Goal: Browse casually: Explore the website without a specific task or goal

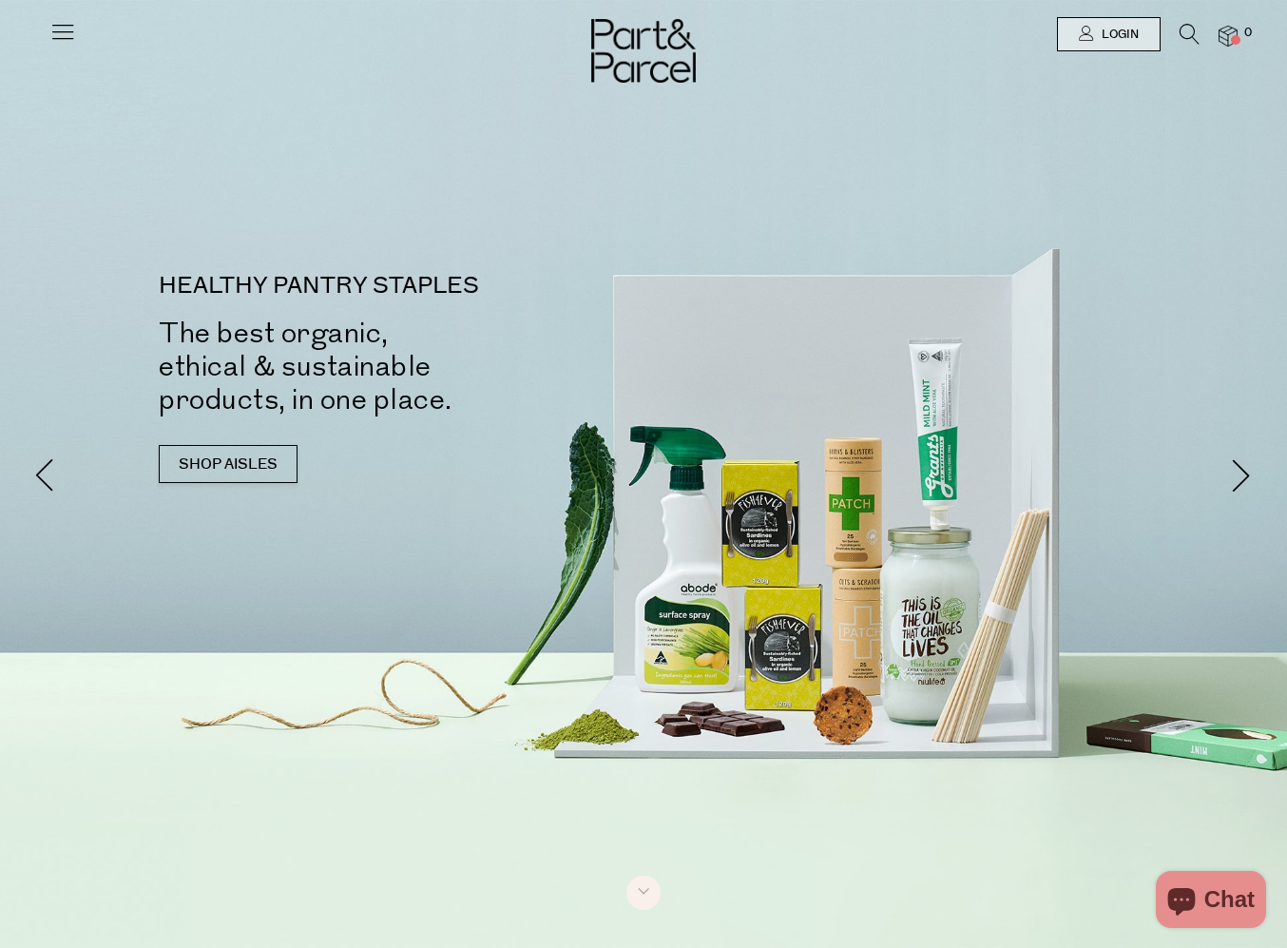
drag, startPoint x: 0, startPoint y: 0, endPoint x: 56, endPoint y: 28, distance: 62.5
click at [56, 28] on icon at bounding box center [62, 31] width 27 height 27
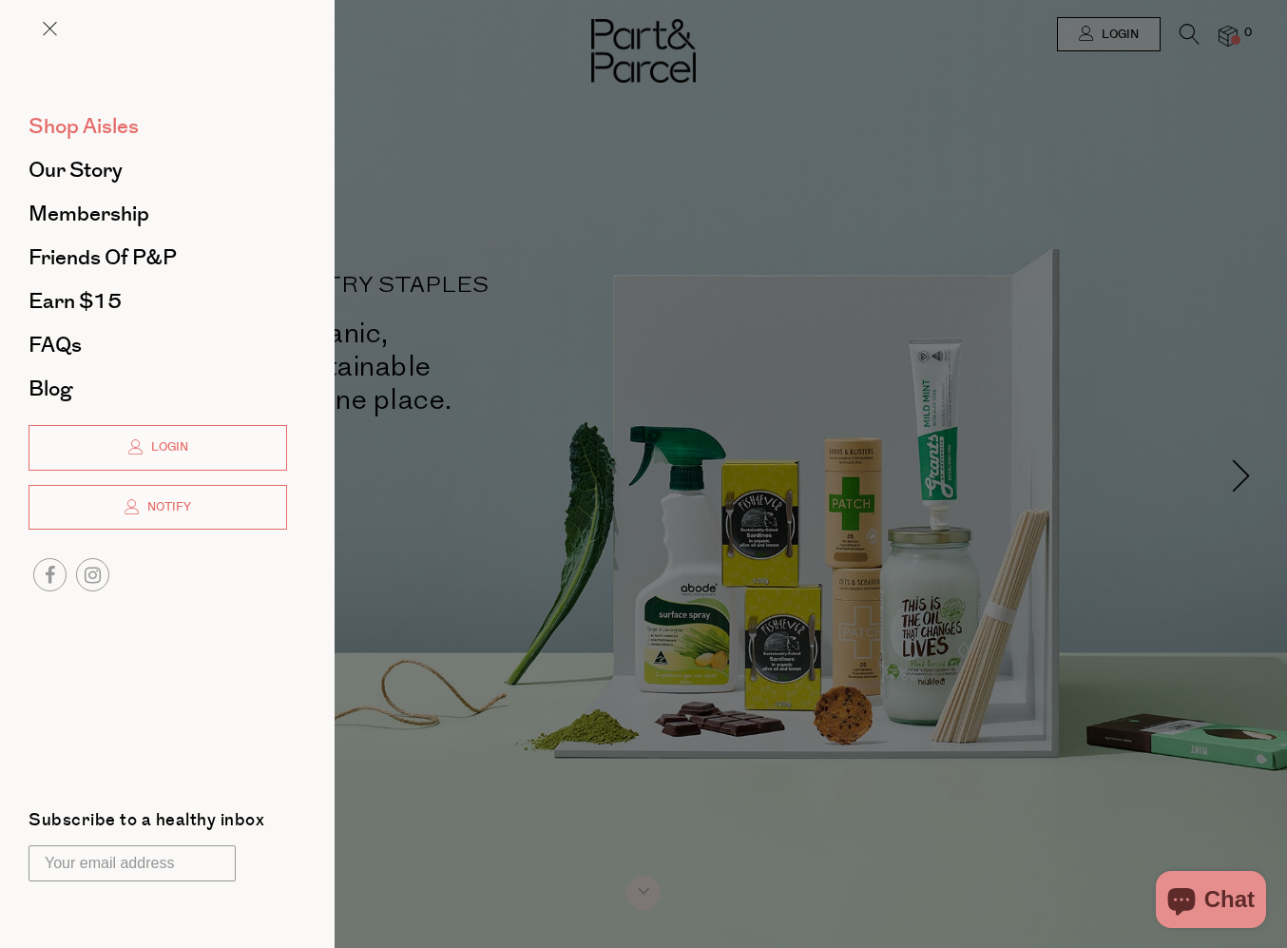
click at [88, 117] on span "Shop Aisles" at bounding box center [84, 126] width 110 height 30
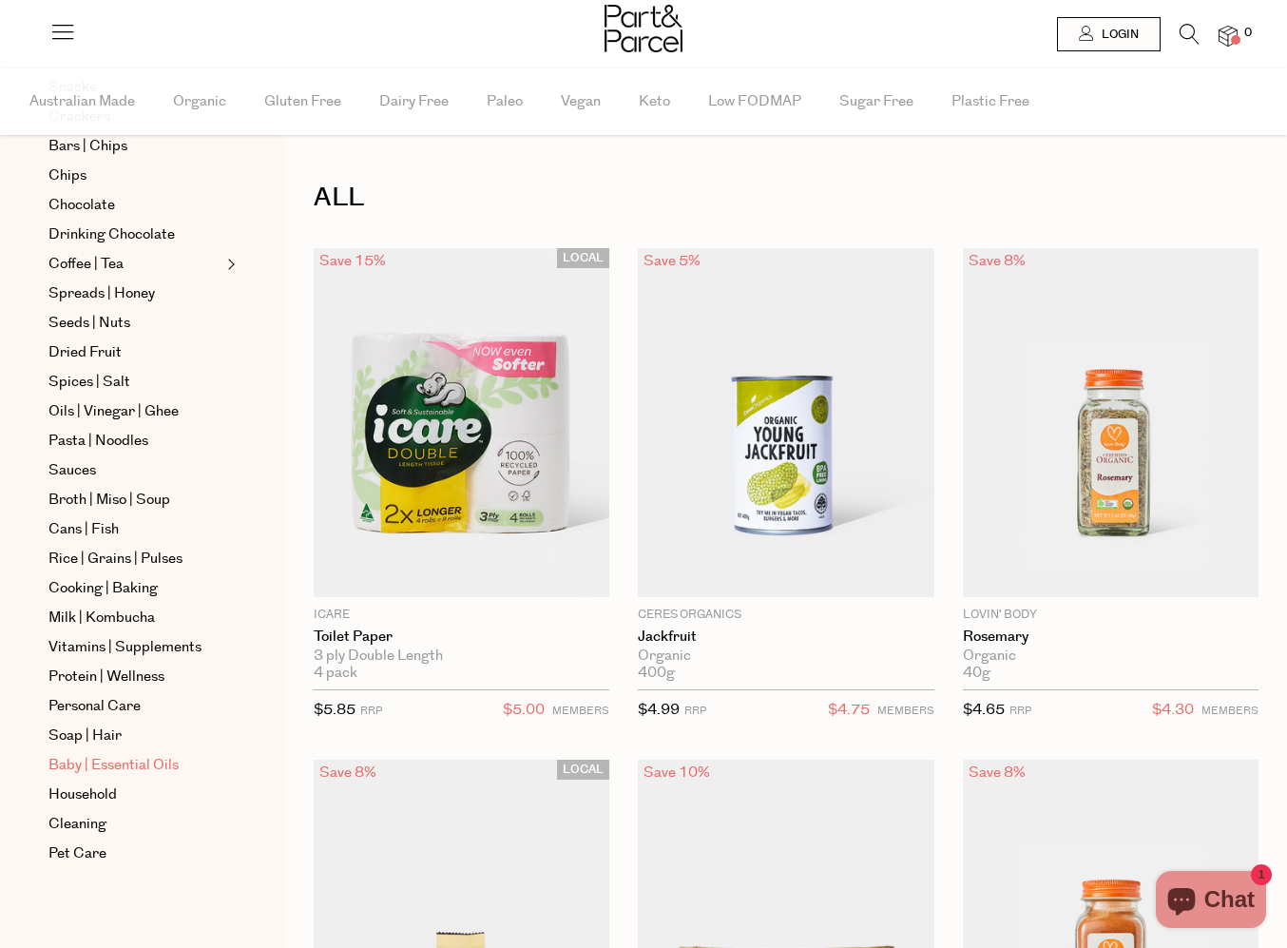
scroll to position [374, 0]
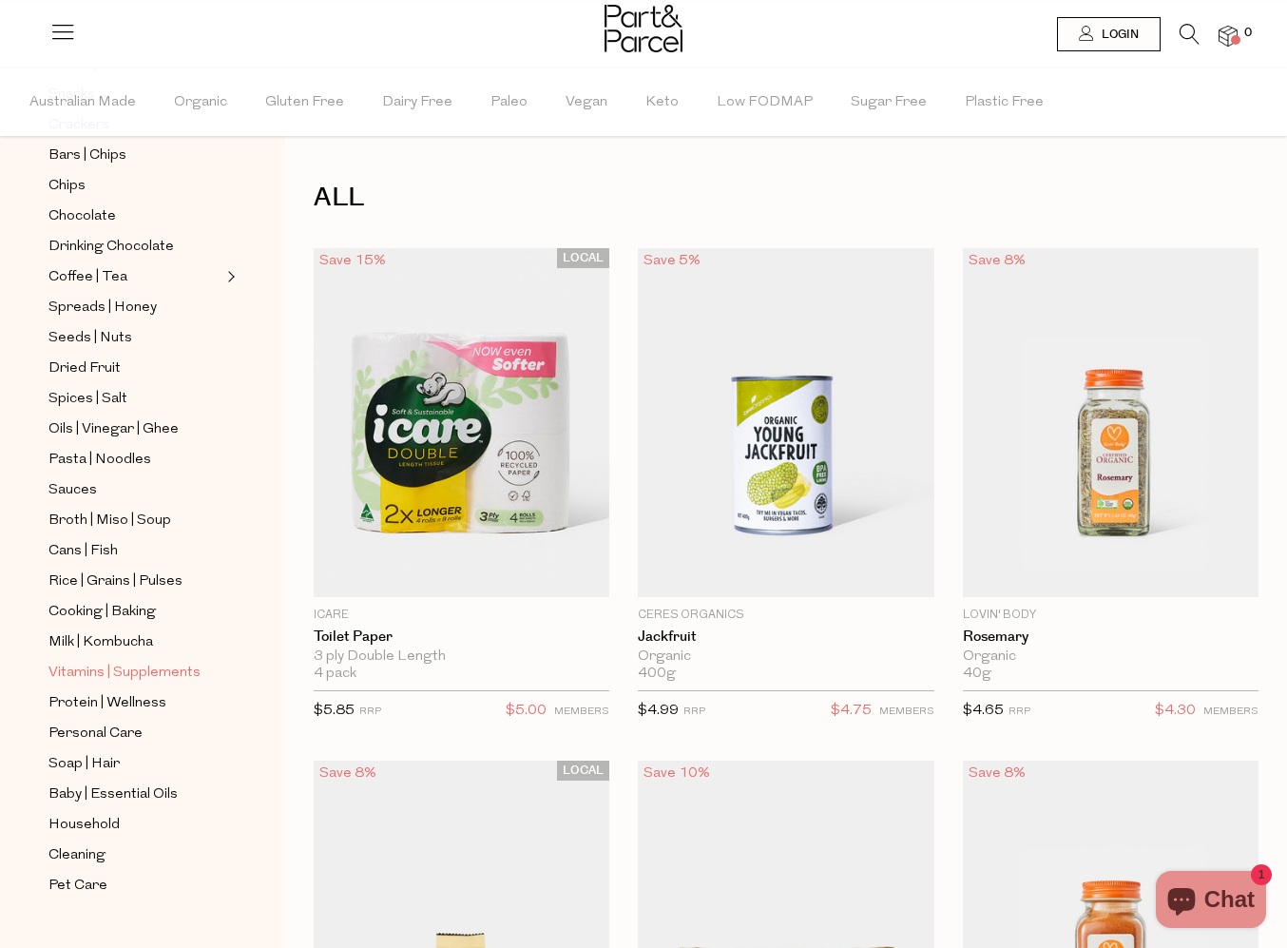
click at [78, 677] on span "Vitamins | Supplements" at bounding box center [124, 672] width 152 height 23
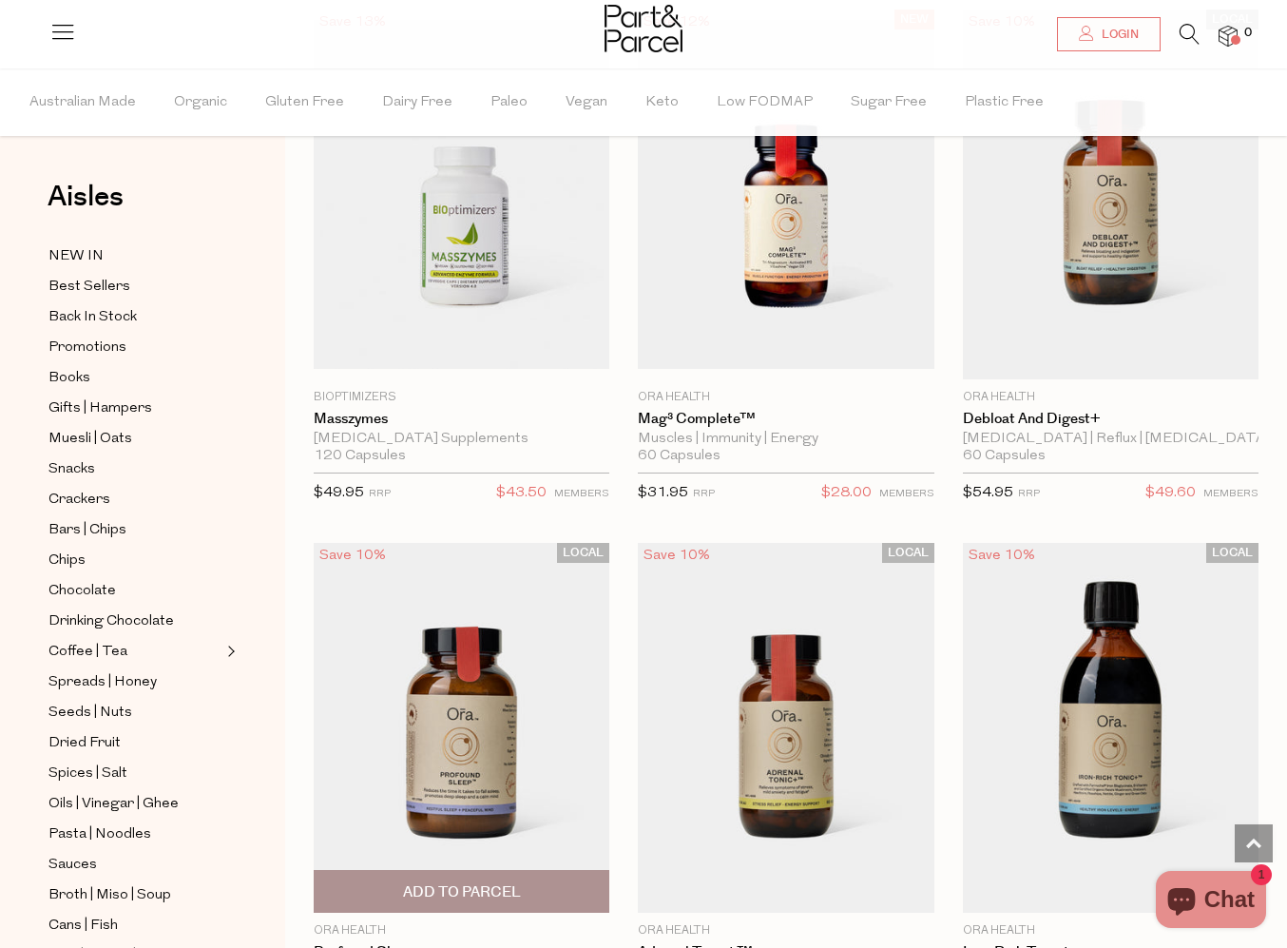
scroll to position [4854, 0]
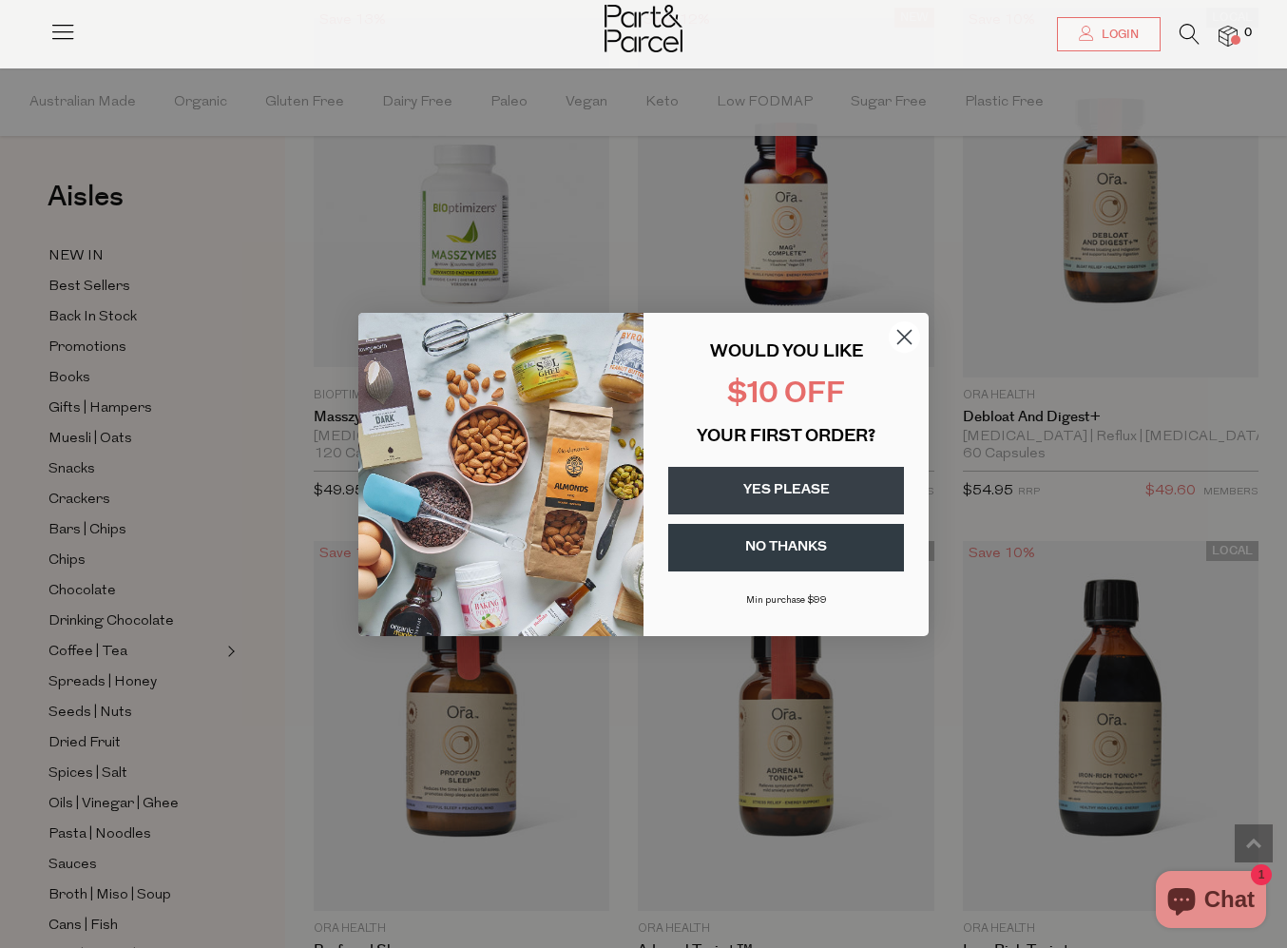
click at [911, 339] on circle "Close dialog" at bounding box center [904, 335] width 31 height 31
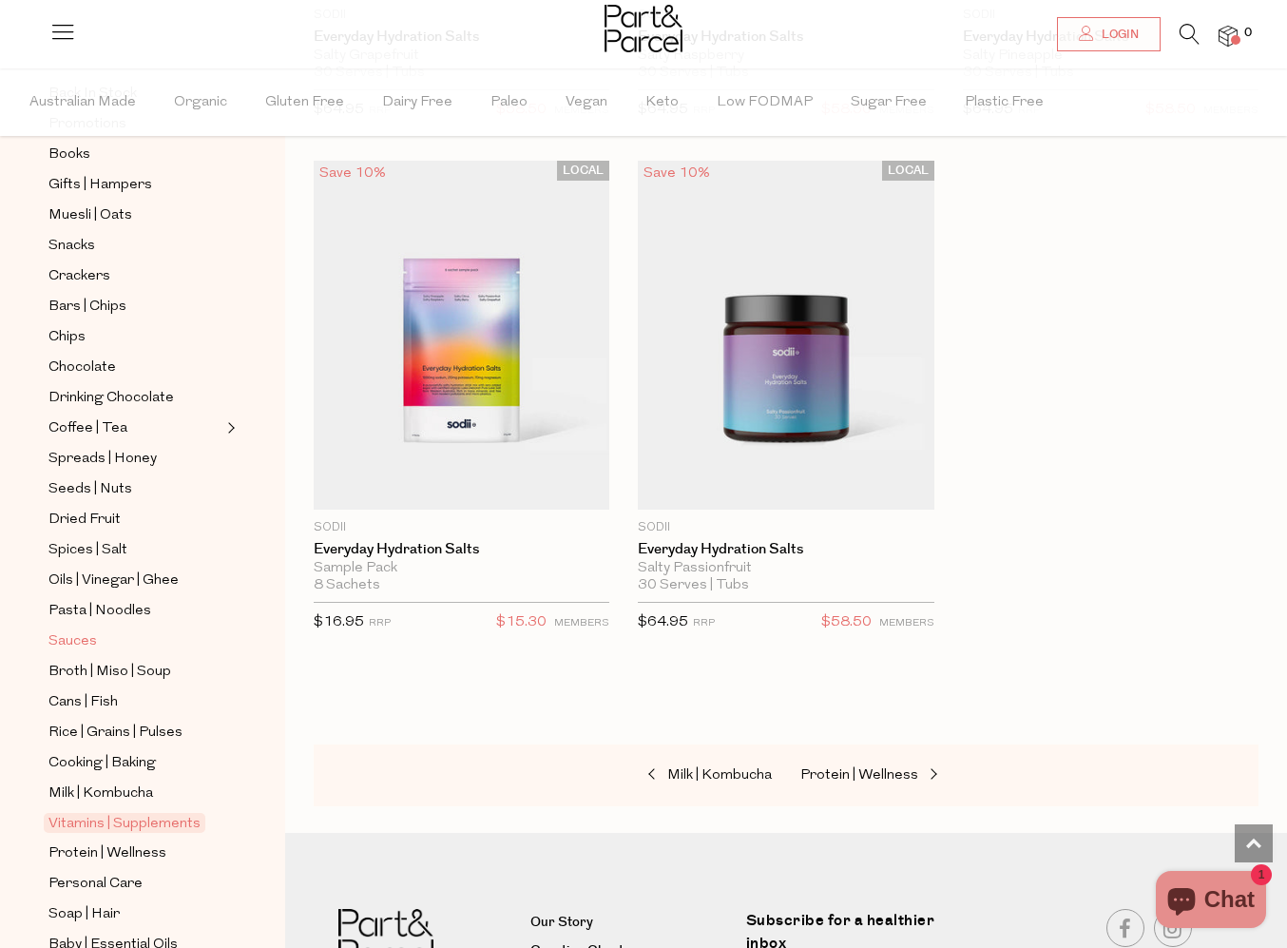
scroll to position [226, 0]
click at [96, 879] on span "Personal Care" at bounding box center [95, 881] width 94 height 23
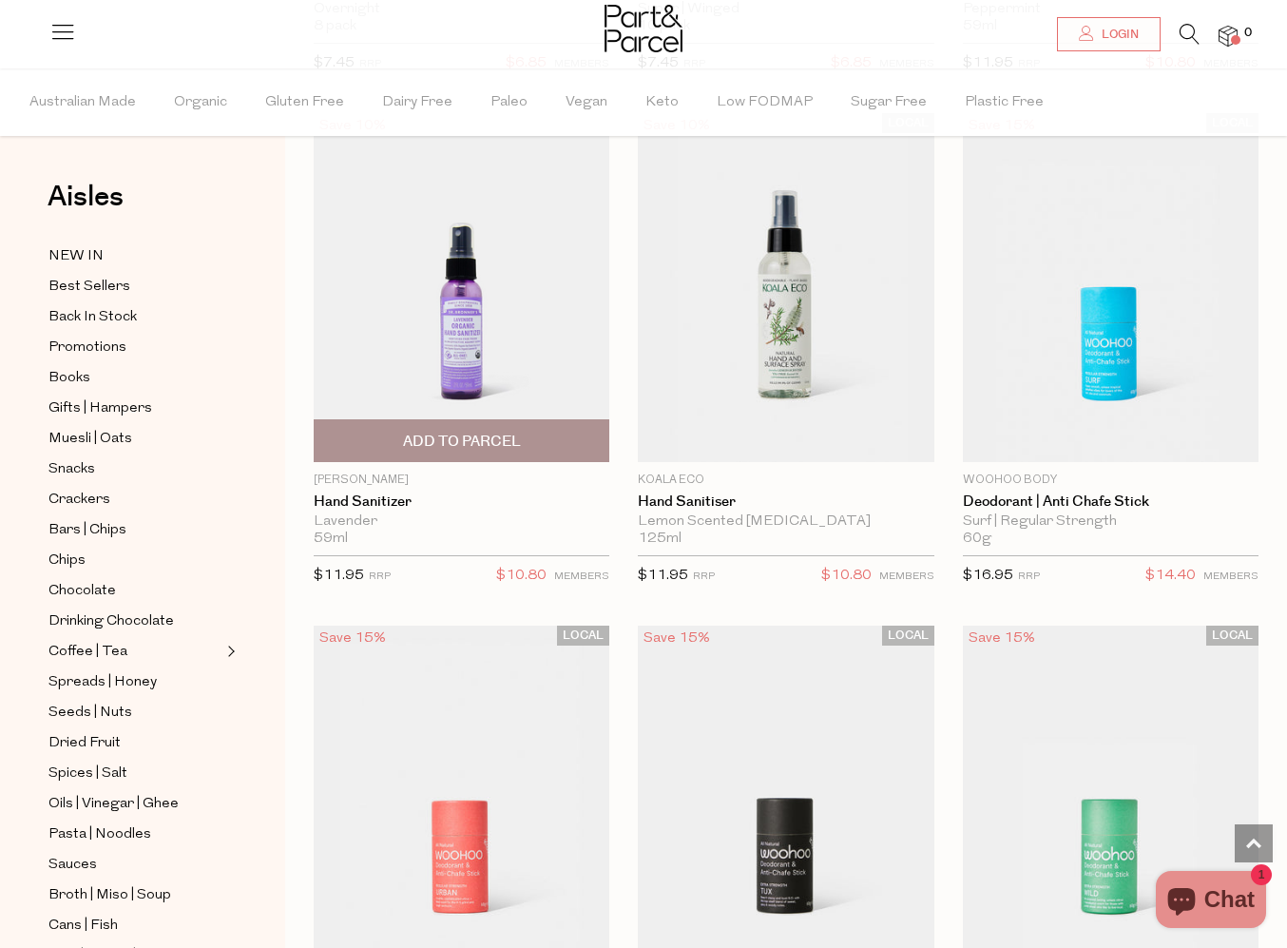
scroll to position [7348, 0]
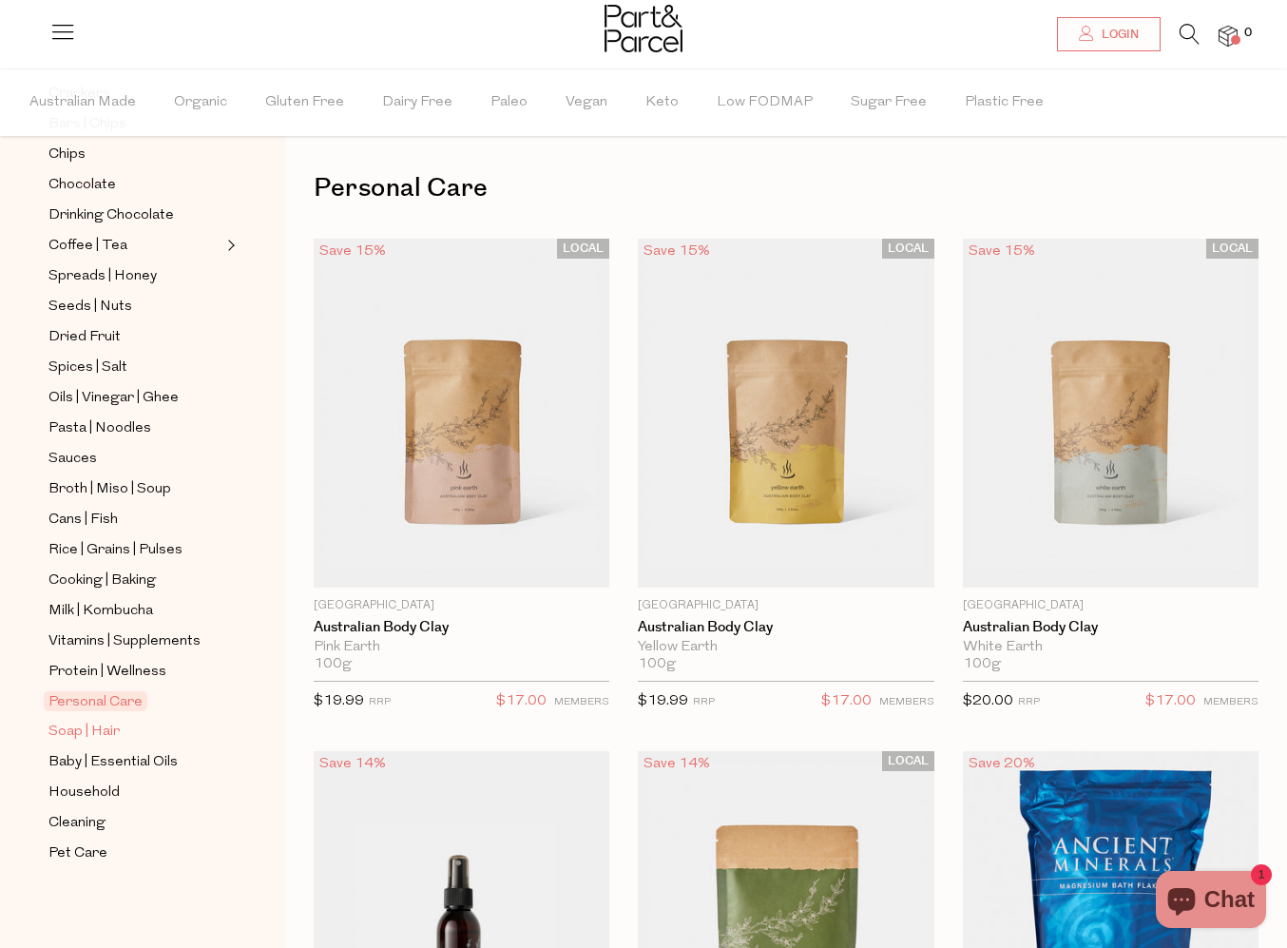
scroll to position [403, 0]
click at [82, 671] on span "Protein | Wellness" at bounding box center [107, 674] width 118 height 23
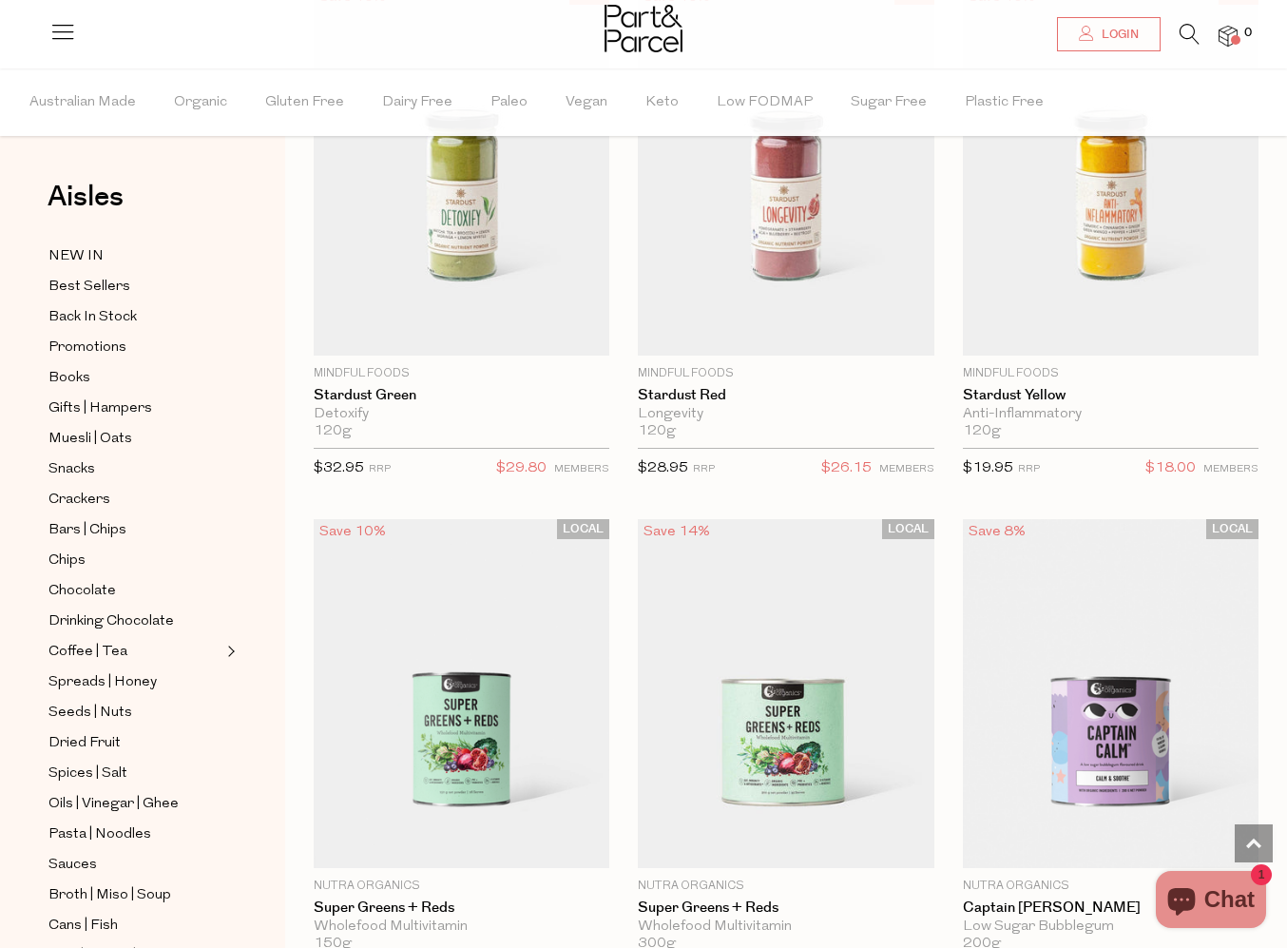
scroll to position [11450, 0]
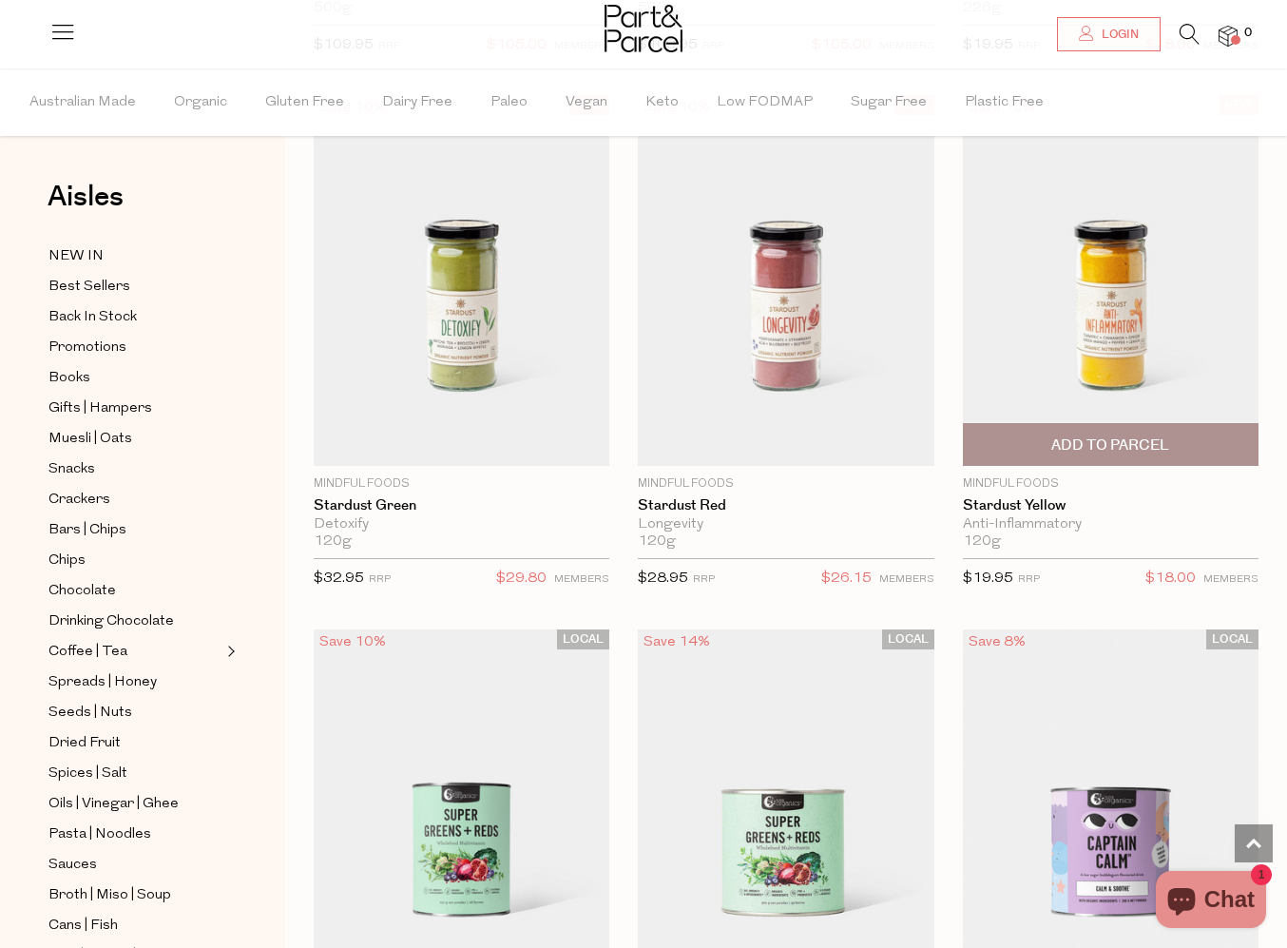
click at [1040, 272] on img at bounding box center [1111, 280] width 296 height 370
